Goal: Task Accomplishment & Management: Complete application form

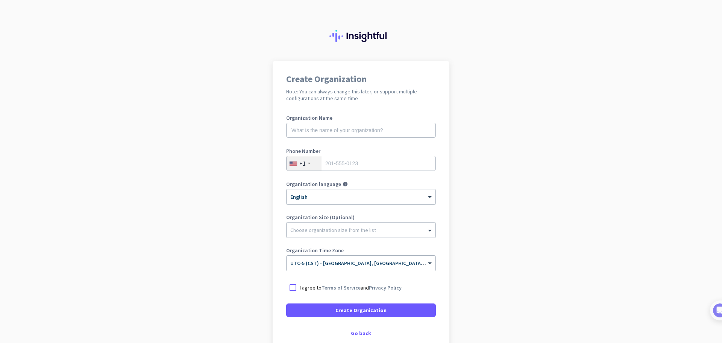
click at [469, 158] on app-onboarding-organization "Create Organization Note: You can always change this later, or support multiple…" at bounding box center [361, 224] width 722 height 326
click at [366, 334] on div "Go back" at bounding box center [361, 332] width 150 height 5
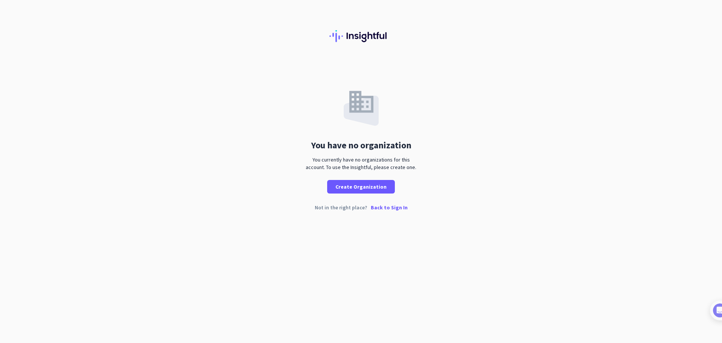
click at [391, 209] on p "Back to Sign In" at bounding box center [389, 207] width 37 height 5
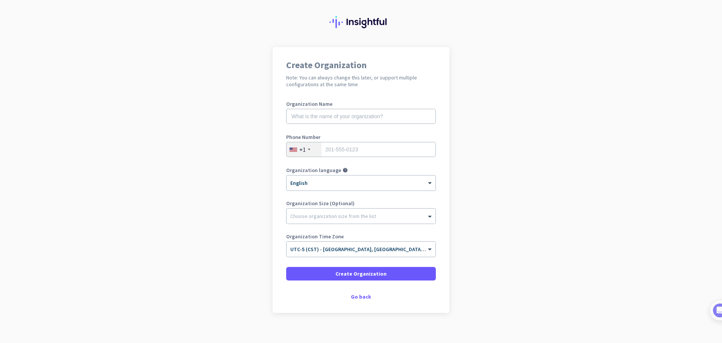
scroll to position [21, 0]
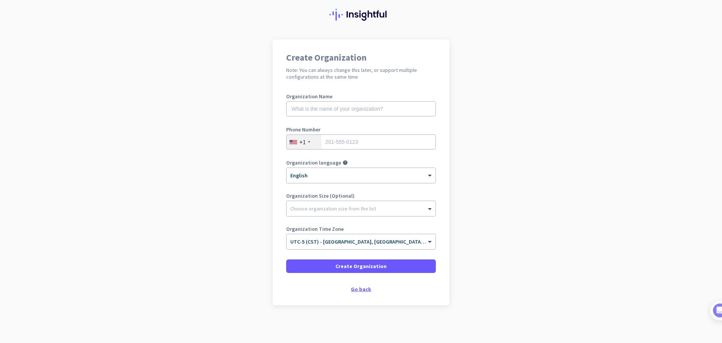
click at [368, 290] on div "Go back" at bounding box center [361, 288] width 150 height 5
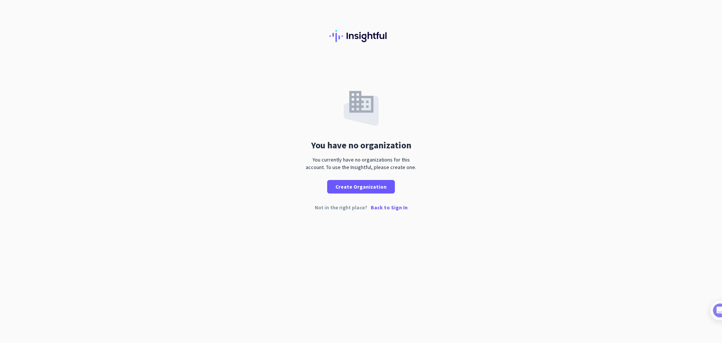
click at [391, 208] on p "Back to Sign In" at bounding box center [389, 207] width 37 height 5
